Goal: Information Seeking & Learning: Learn about a topic

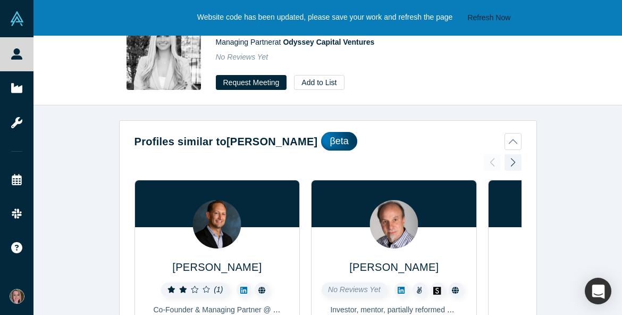
click at [507, 15] on button "Refresh Now" at bounding box center [488, 17] width 50 height 13
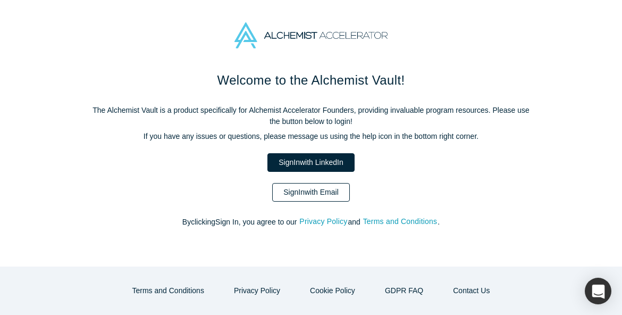
drag, startPoint x: 0, startPoint y: 0, endPoint x: 330, endPoint y: 193, distance: 381.9
click at [330, 193] on link "Sign In with Email" at bounding box center [311, 192] width 78 height 19
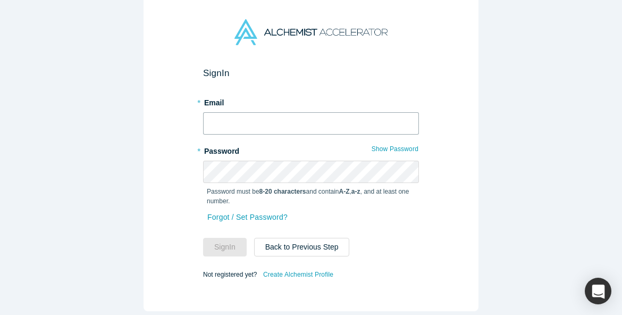
click at [253, 127] on input "text" at bounding box center [311, 123] width 216 height 22
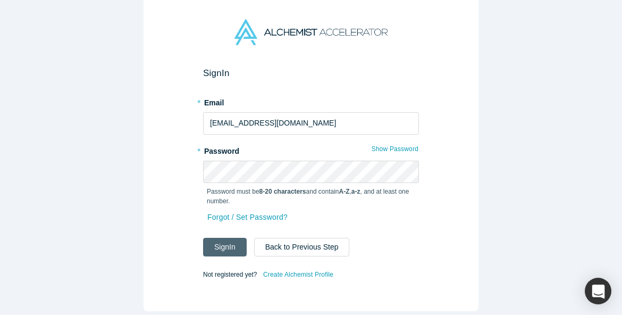
click at [234, 246] on button "Sign In" at bounding box center [225, 247] width 44 height 19
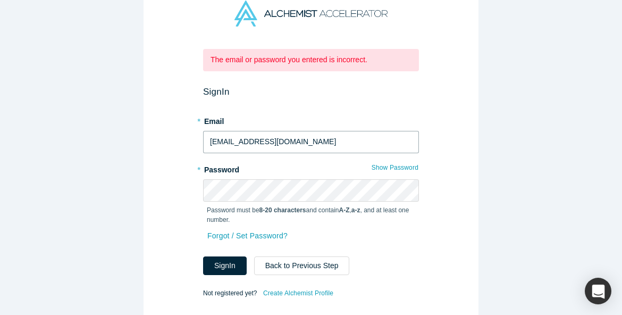
click at [293, 146] on input "[EMAIL_ADDRESS][DOMAIN_NAME]" at bounding box center [311, 142] width 216 height 22
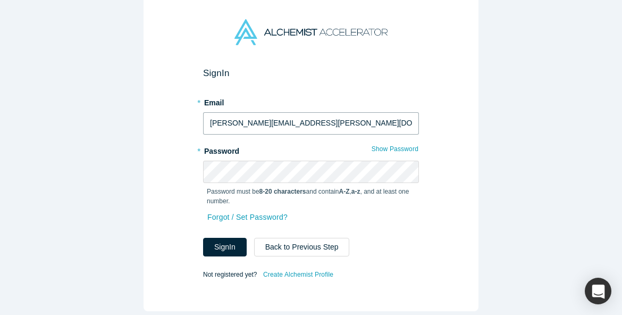
type input "[PERSON_NAME][EMAIL_ADDRESS][PERSON_NAME][DOMAIN_NAME]"
click at [395, 226] on div "Forgot / Set Password?" at bounding box center [311, 223] width 216 height 28
click at [225, 247] on button "Sign In" at bounding box center [225, 247] width 44 height 19
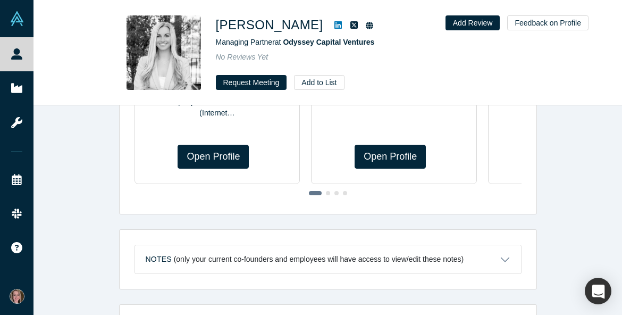
scroll to position [431, 0]
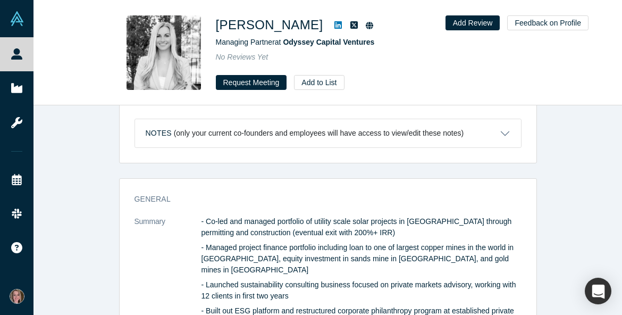
click at [508, 132] on button "Notes (only your current co-founders and employees will have access to view/edi…" at bounding box center [328, 133] width 386 height 28
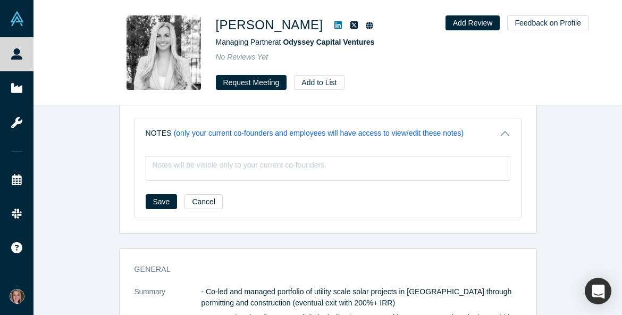
click at [508, 132] on button "Notes (only your current co-founders and employees will have access to view/edi…" at bounding box center [328, 133] width 386 height 28
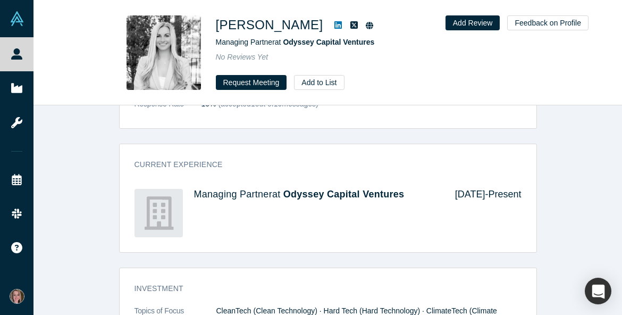
scroll to position [741, 0]
drag, startPoint x: 408, startPoint y: 179, endPoint x: 288, endPoint y: 180, distance: 120.1
click at [288, 189] on h4 "Managing Partner at Odyssey Capital Ventures" at bounding box center [317, 195] width 246 height 12
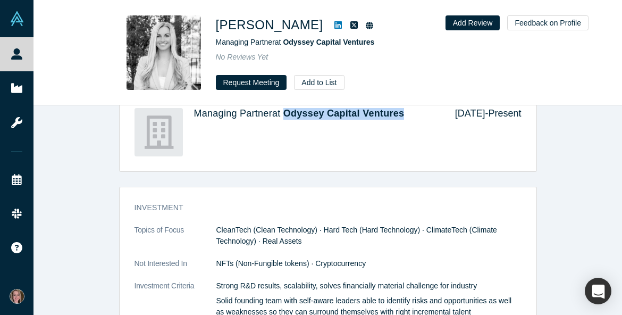
scroll to position [863, 0]
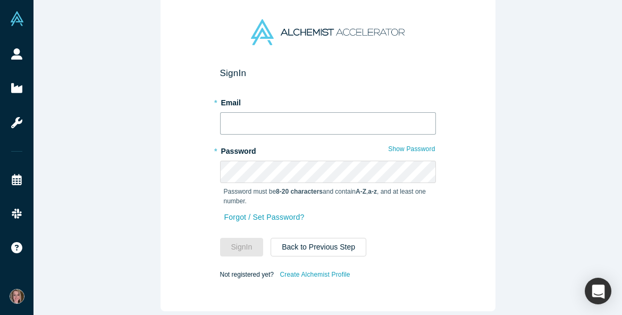
type input "[PERSON_NAME][EMAIL_ADDRESS][PERSON_NAME][DOMAIN_NAME]"
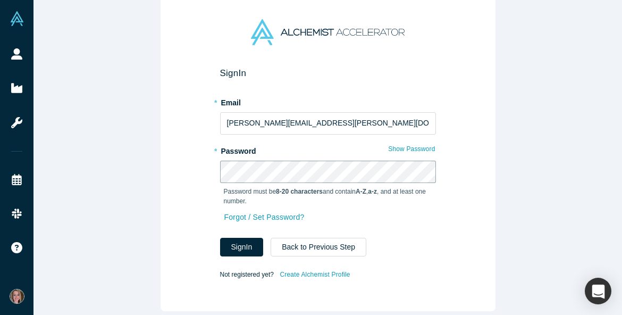
click at [242, 247] on button "Sign In" at bounding box center [242, 247] width 44 height 19
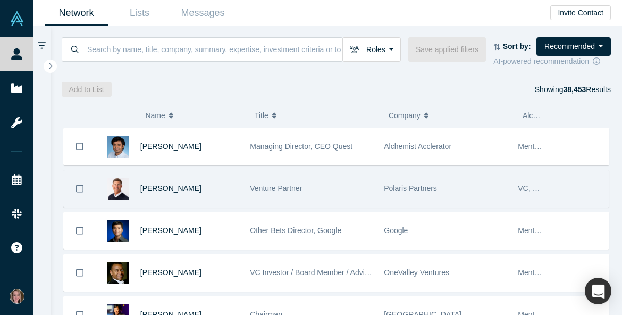
click at [168, 190] on span "[PERSON_NAME]" at bounding box center [170, 188] width 61 height 9
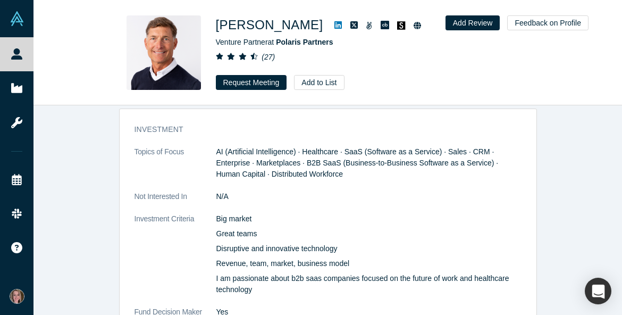
scroll to position [1134, 0]
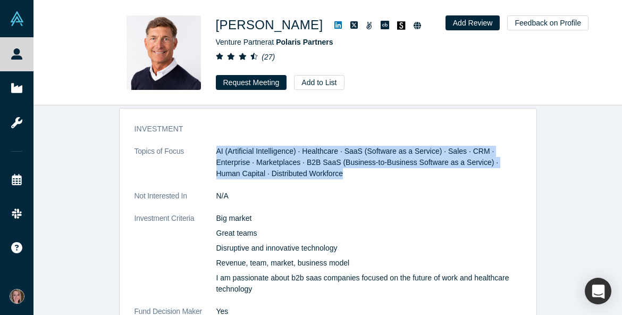
drag, startPoint x: 358, startPoint y: 165, endPoint x: 217, endPoint y: 139, distance: 143.2
click at [217, 146] on dd "AI (Artificial Intelligence) · Healthcare · SaaS (Software as a Service) · Sale…" at bounding box center [368, 162] width 305 height 33
copy span "AI (Artificial Intelligence) · Healthcare · SaaS (Software as a Service) · Sale…"
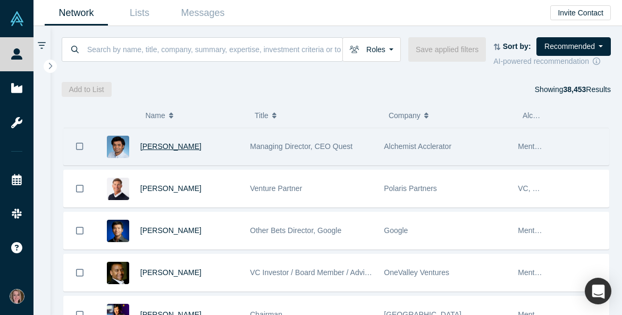
click at [183, 147] on span "[PERSON_NAME]" at bounding box center [170, 146] width 61 height 9
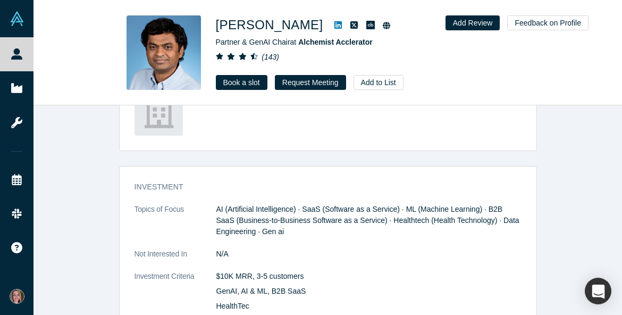
scroll to position [1421, 0]
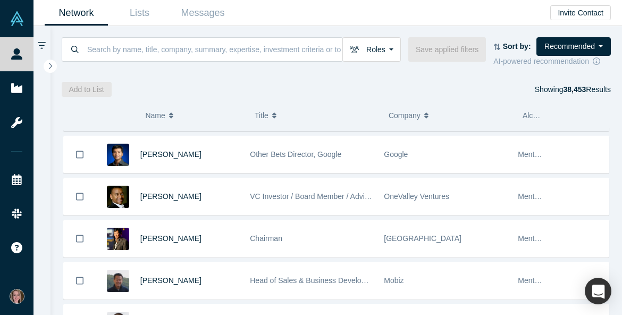
scroll to position [77, 0]
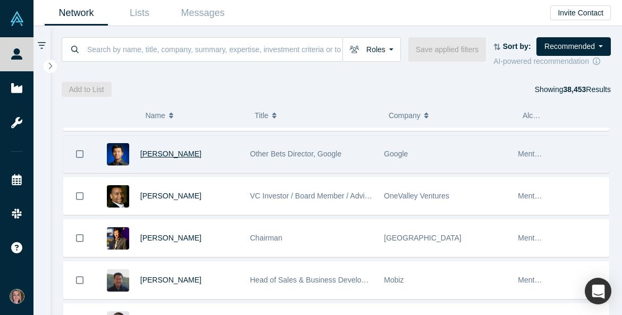
click at [152, 154] on span "[PERSON_NAME]" at bounding box center [170, 153] width 61 height 9
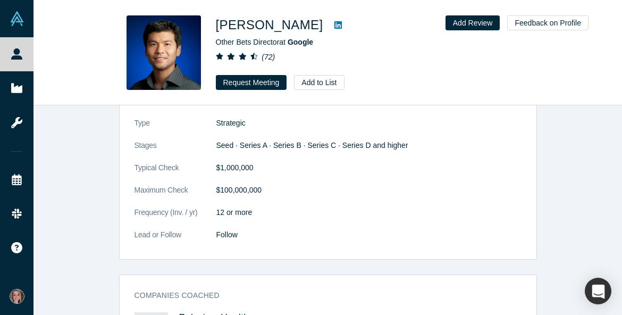
scroll to position [1052, 0]
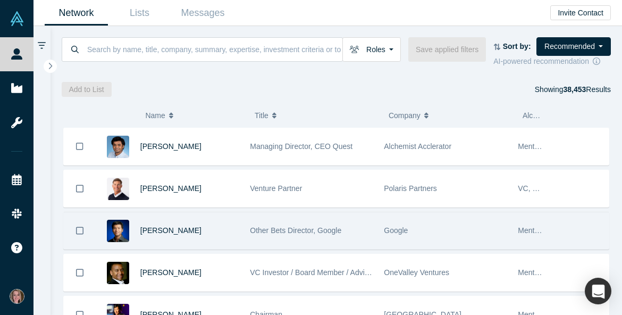
scroll to position [92, 0]
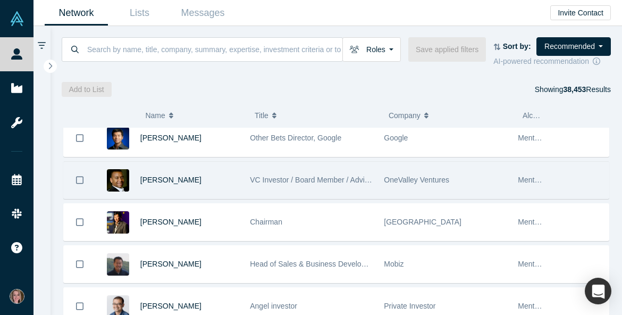
click at [168, 176] on div "[PERSON_NAME]" at bounding box center [189, 180] width 99 height 37
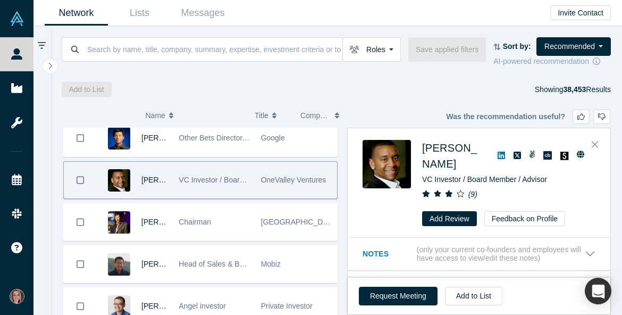
click at [171, 182] on div "[PERSON_NAME]" at bounding box center [135, 180] width 77 height 37
click at [151, 181] on span "[PERSON_NAME]" at bounding box center [171, 179] width 61 height 9
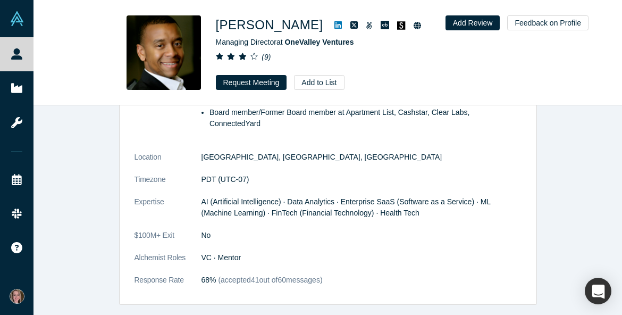
scroll to position [616, 0]
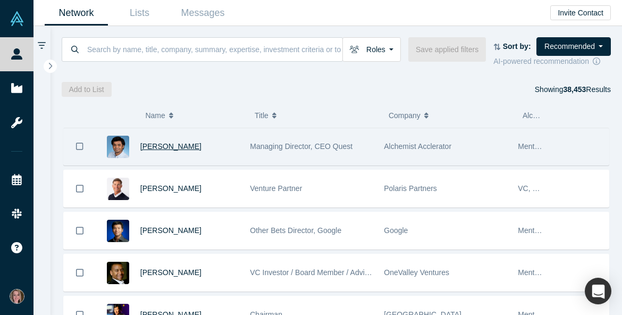
click at [178, 147] on span "[PERSON_NAME]" at bounding box center [170, 146] width 61 height 9
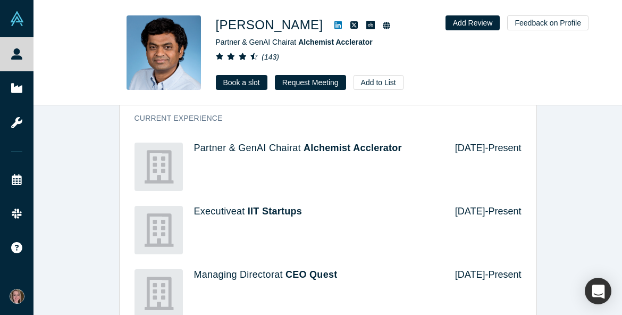
scroll to position [874, 0]
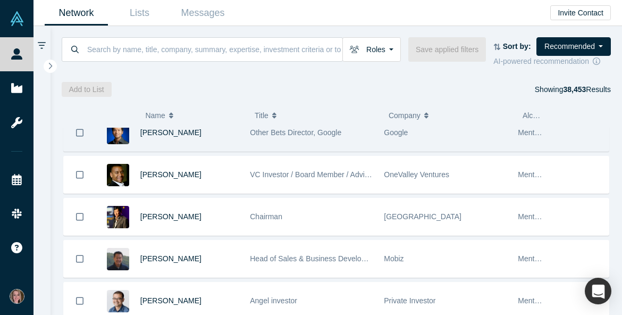
scroll to position [98, 0]
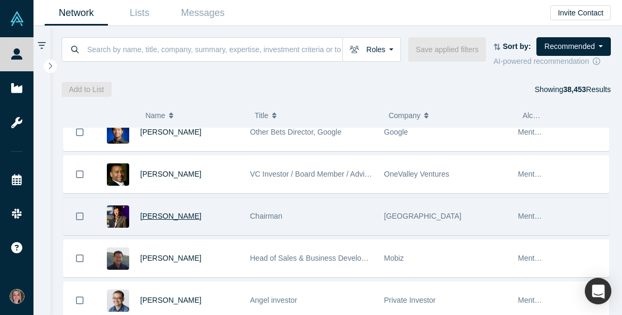
click at [172, 213] on span "[PERSON_NAME]" at bounding box center [170, 216] width 61 height 9
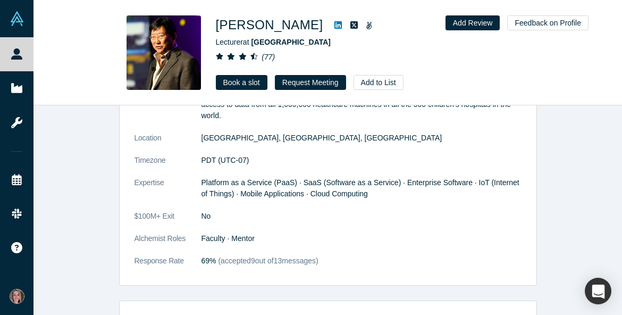
scroll to position [709, 0]
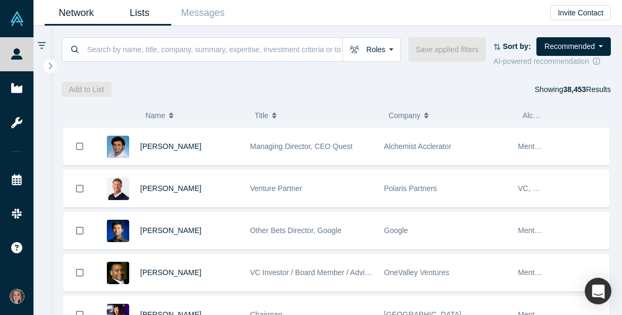
click at [144, 10] on link "Lists" at bounding box center [139, 13] width 63 height 25
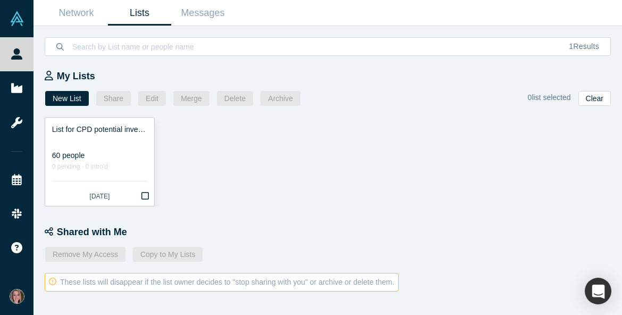
click at [104, 147] on link "List for CPD potential investors 60 people 0 pending · 0 intro'd [DATE]" at bounding box center [99, 161] width 109 height 88
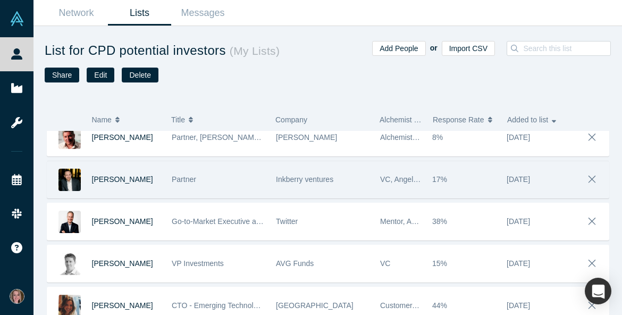
scroll to position [222, 0]
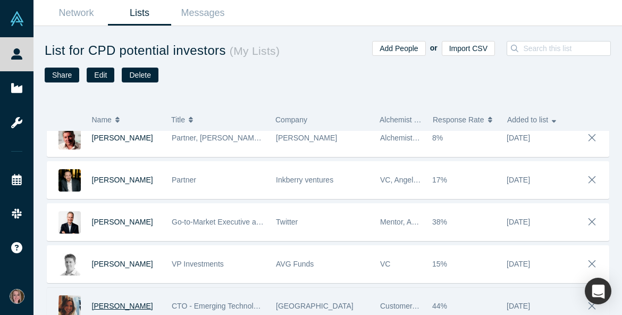
click at [132, 301] on span "[PERSON_NAME]" at bounding box center [122, 305] width 61 height 9
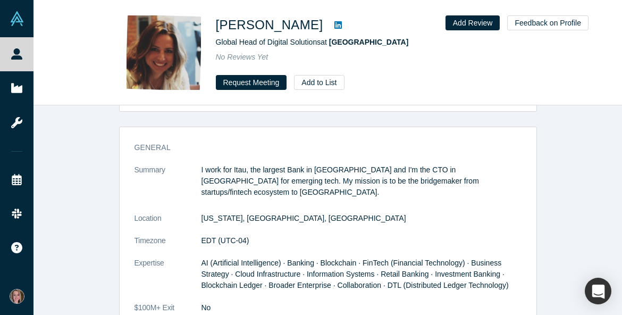
scroll to position [449, 0]
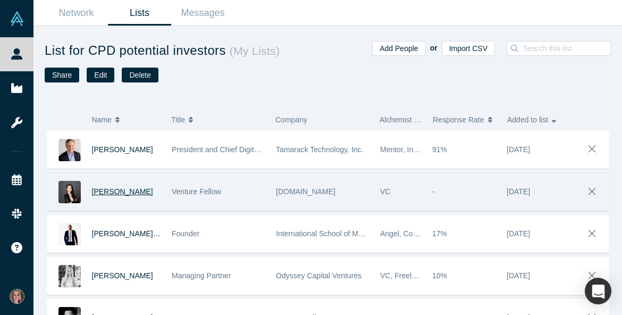
click at [109, 190] on span "[PERSON_NAME]" at bounding box center [122, 191] width 61 height 9
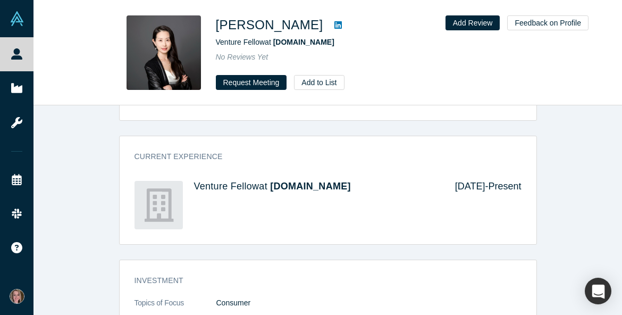
scroll to position [703, 0]
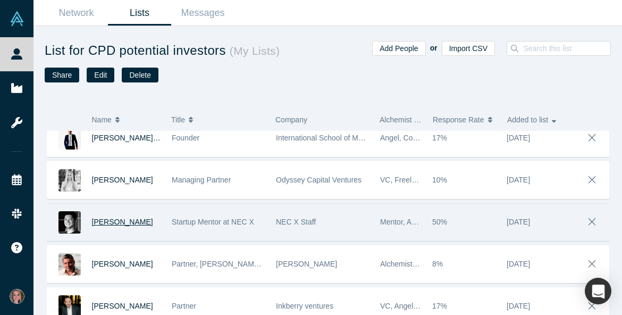
scroll to position [108, 0]
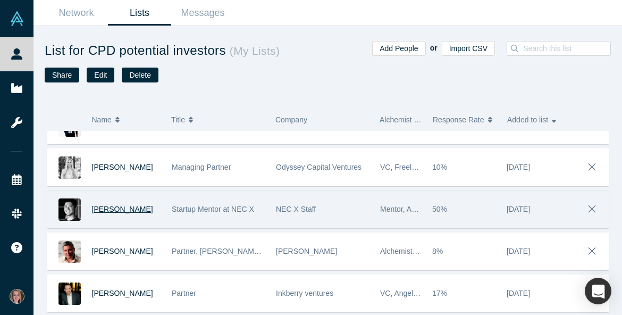
click at [129, 210] on span "[PERSON_NAME]" at bounding box center [122, 209] width 61 height 9
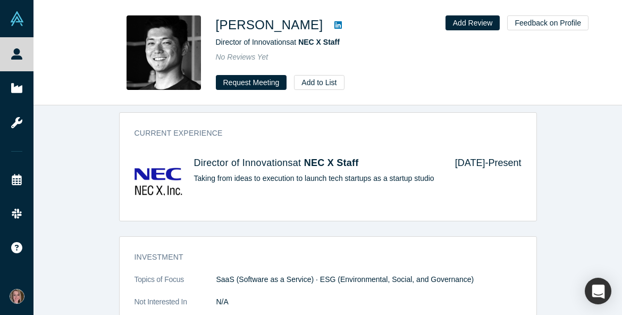
scroll to position [356, 0]
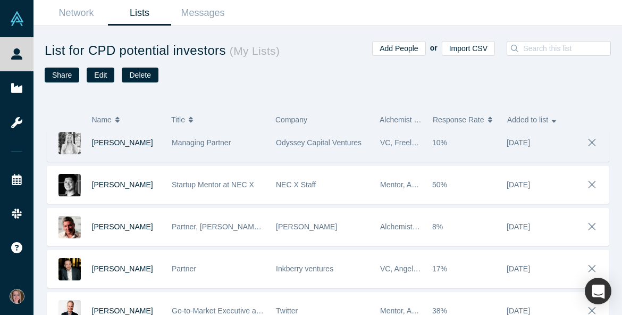
scroll to position [135, 0]
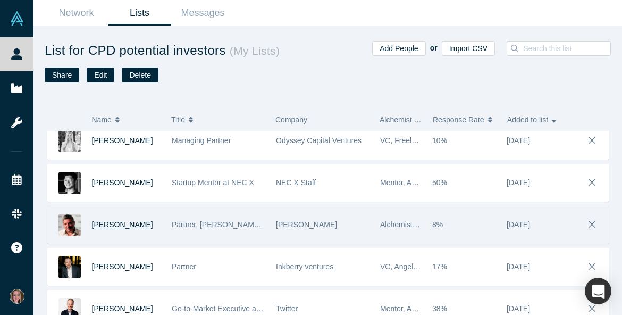
click at [115, 225] on span "[PERSON_NAME]" at bounding box center [122, 224] width 61 height 9
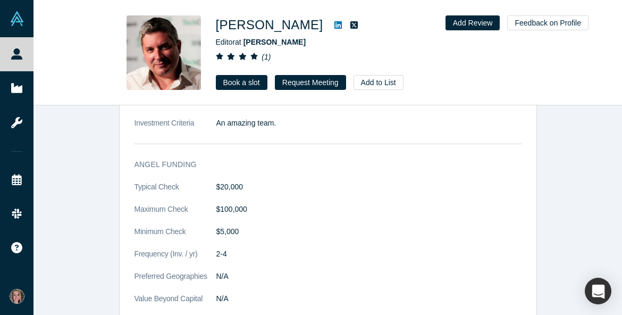
scroll to position [1396, 0]
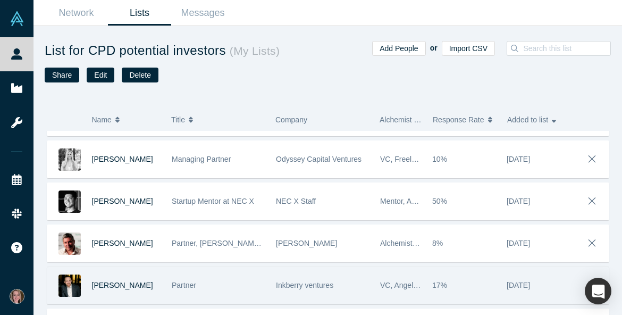
scroll to position [170, 0]
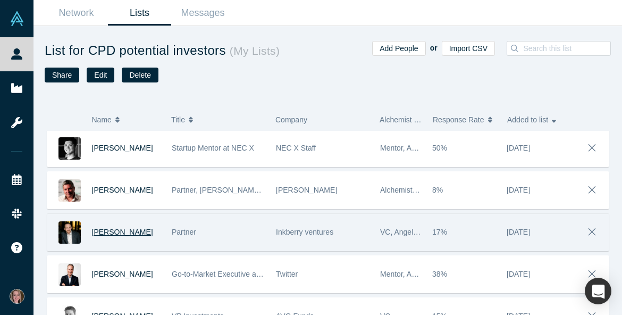
click at [116, 229] on span "[PERSON_NAME]" at bounding box center [122, 231] width 61 height 9
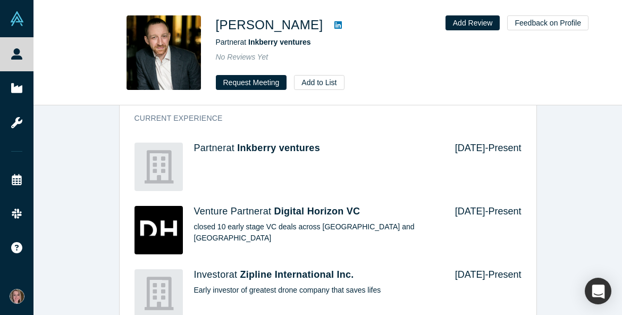
scroll to position [976, 0]
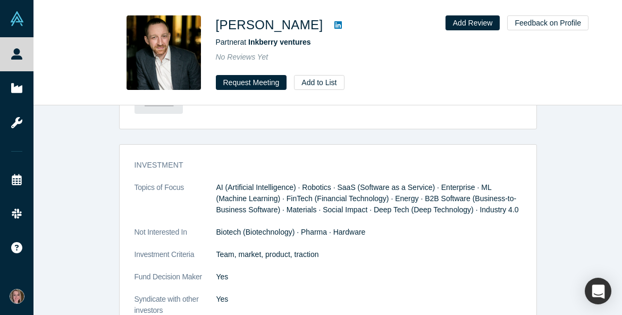
click at [437, 0] on div "[PERSON_NAME] Partner at Inkberry ventures No Reviews Yet Request Meeting Add t…" at bounding box center [327, 157] width 588 height 315
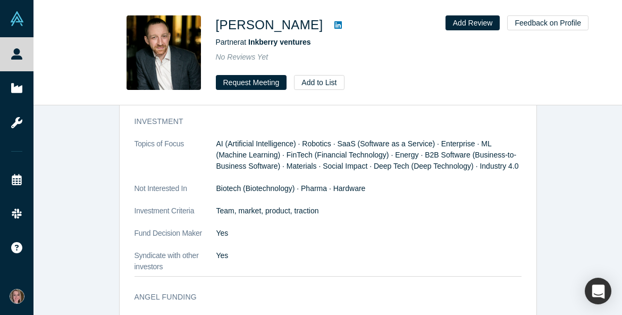
scroll to position [1019, 0]
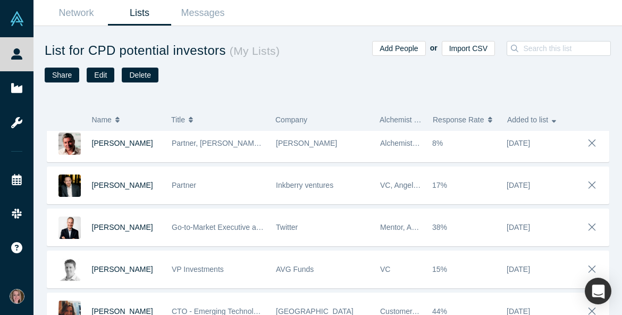
scroll to position [250, 0]
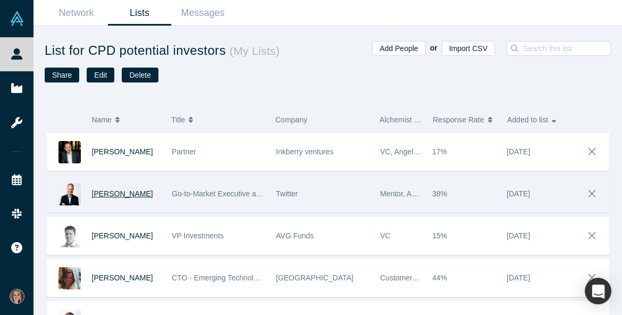
click at [116, 190] on span "[PERSON_NAME]" at bounding box center [122, 193] width 61 height 9
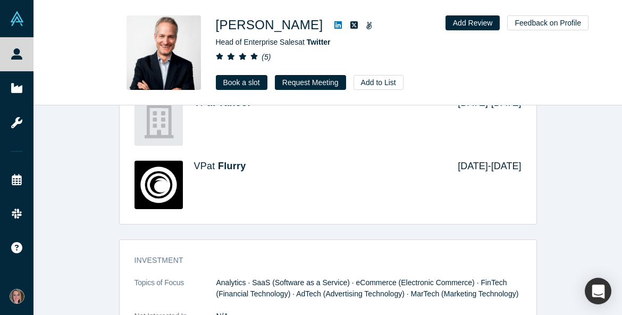
scroll to position [1080, 0]
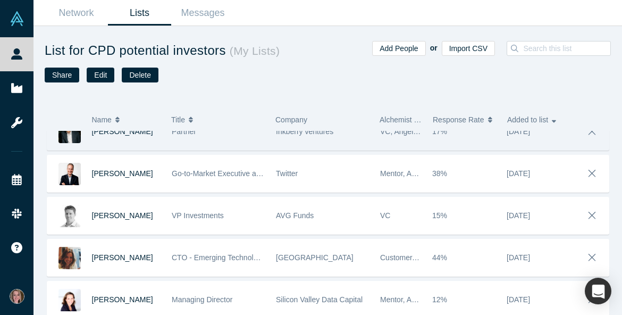
scroll to position [271, 0]
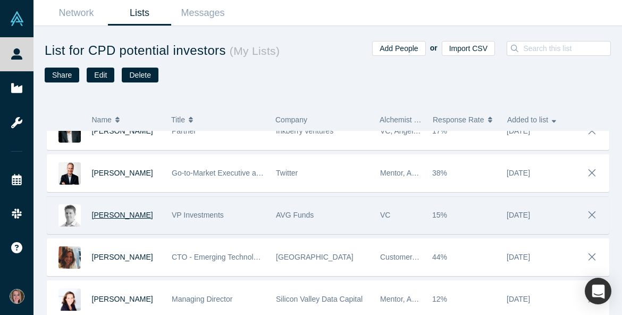
click at [116, 215] on span "[PERSON_NAME]" at bounding box center [122, 214] width 61 height 9
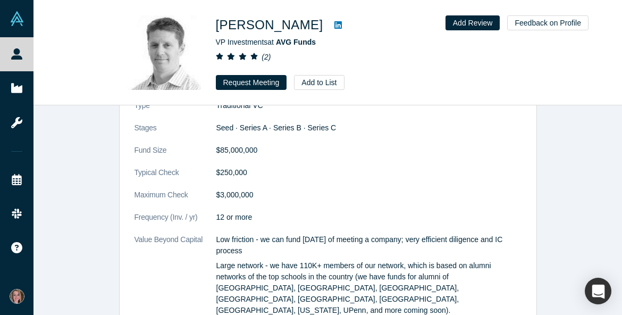
scroll to position [1139, 0]
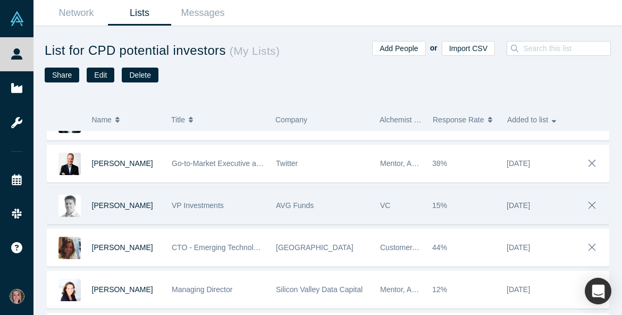
scroll to position [335, 0]
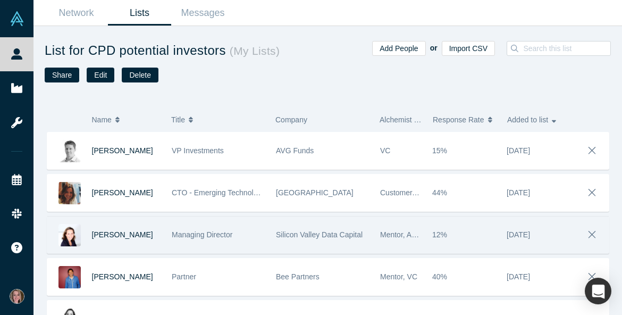
click at [134, 234] on div "[PERSON_NAME]" at bounding box center [126, 234] width 69 height 37
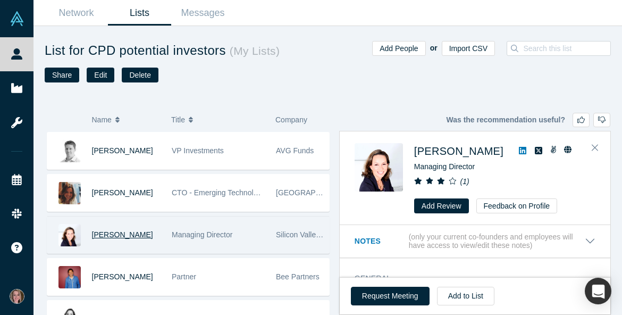
click at [122, 234] on span "[PERSON_NAME]" at bounding box center [122, 234] width 61 height 9
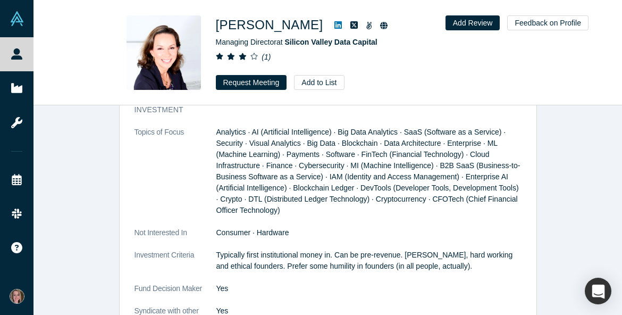
scroll to position [1474, 0]
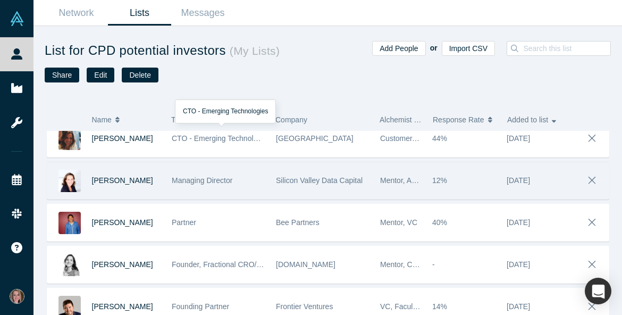
scroll to position [390, 0]
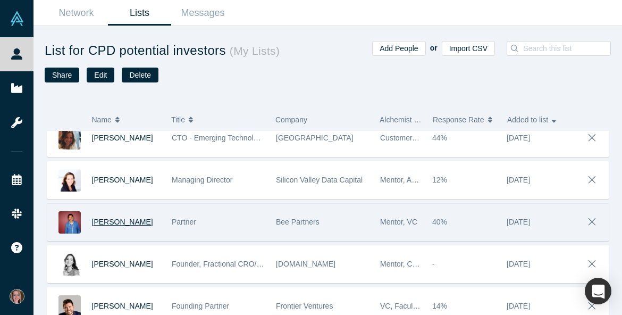
click at [129, 222] on span "[PERSON_NAME]" at bounding box center [122, 221] width 61 height 9
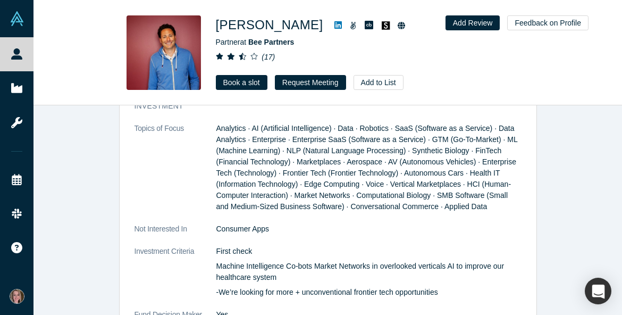
scroll to position [460, 0]
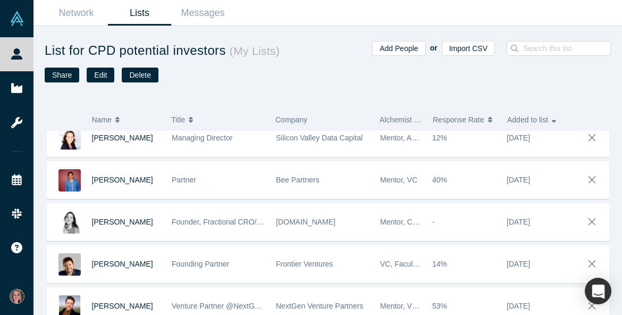
scroll to position [436, 0]
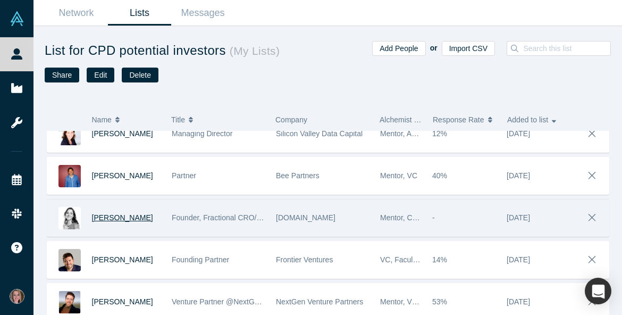
click at [123, 217] on span "[PERSON_NAME]" at bounding box center [122, 217] width 61 height 9
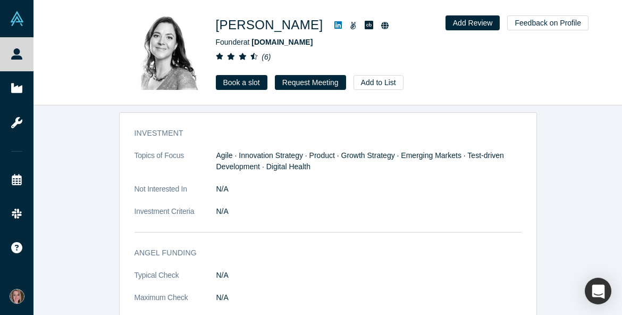
scroll to position [1032, 0]
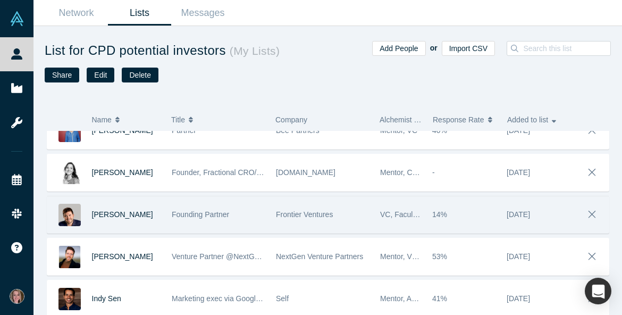
scroll to position [480, 0]
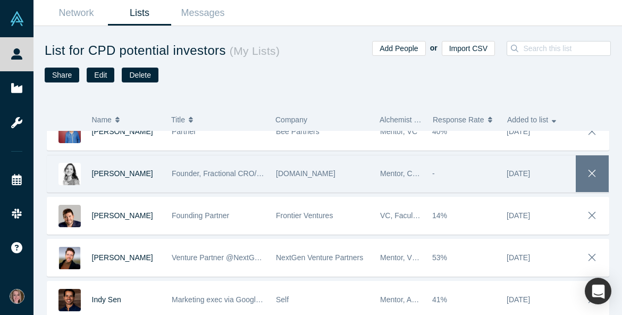
click at [591, 167] on icon "button" at bounding box center [592, 173] width 15 height 12
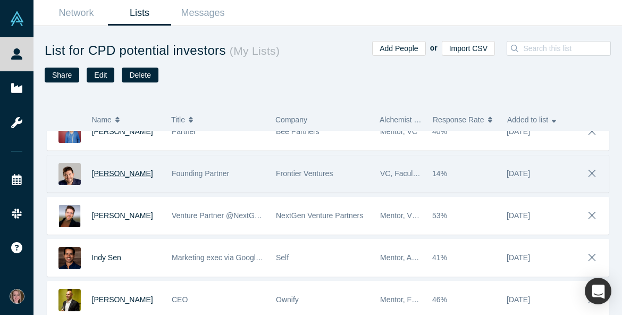
click at [119, 174] on span "[PERSON_NAME]" at bounding box center [122, 173] width 61 height 9
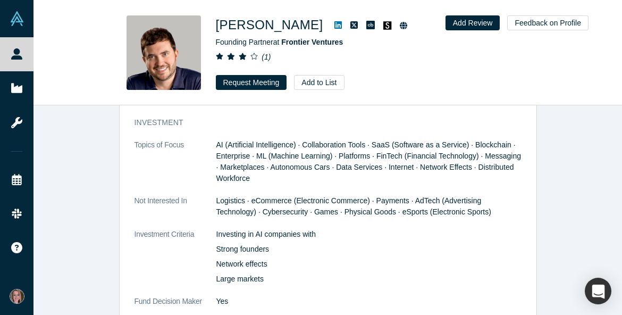
scroll to position [1169, 0]
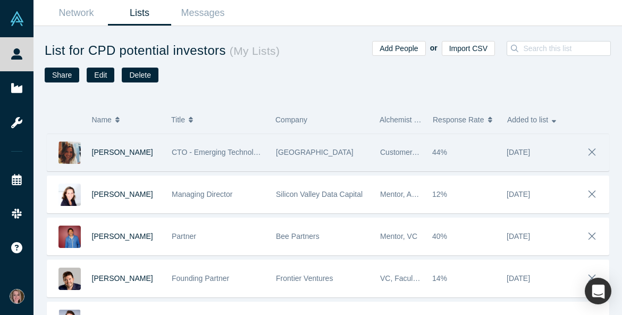
scroll to position [476, 0]
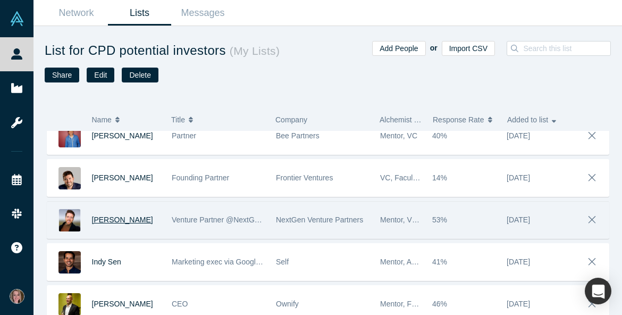
click at [127, 218] on span "[PERSON_NAME]" at bounding box center [122, 219] width 61 height 9
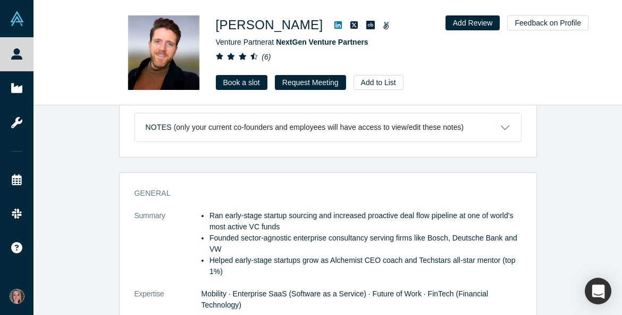
scroll to position [441, 0]
